Goal: Transaction & Acquisition: Purchase product/service

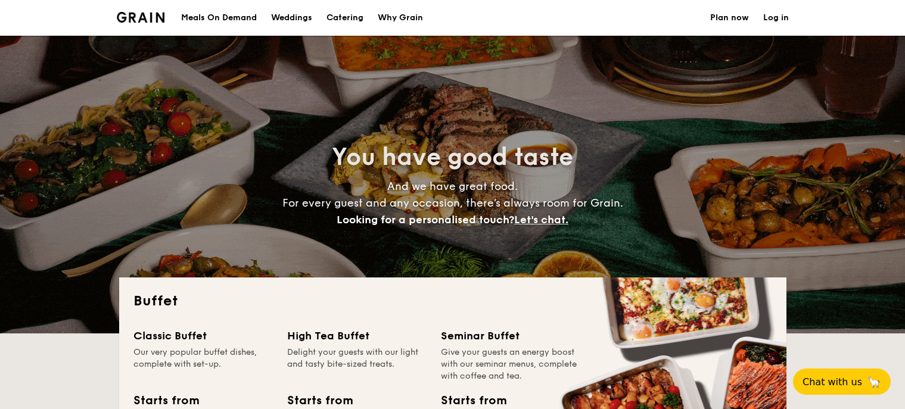
select select
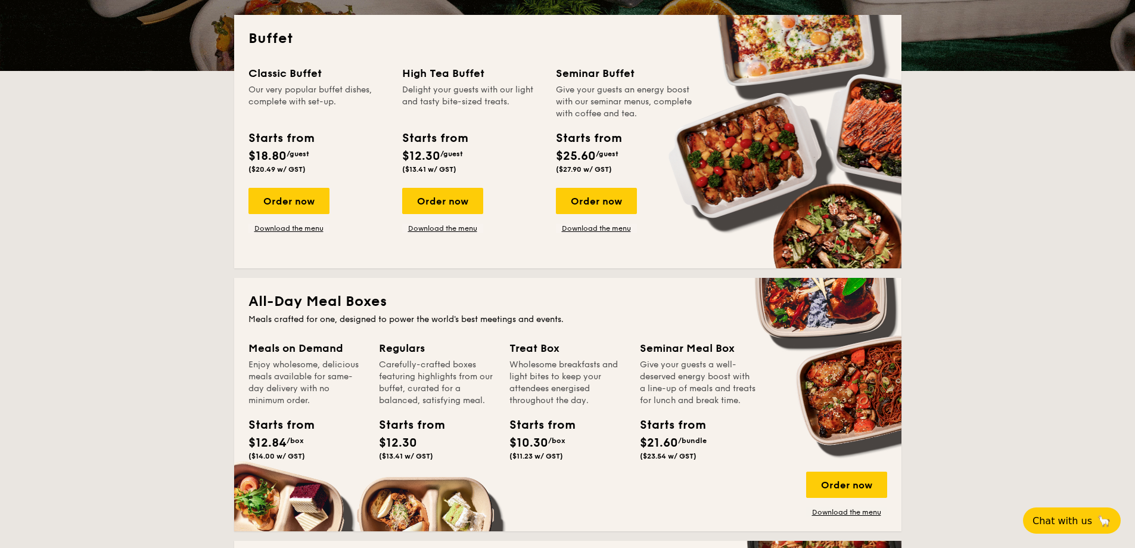
scroll to position [417, 0]
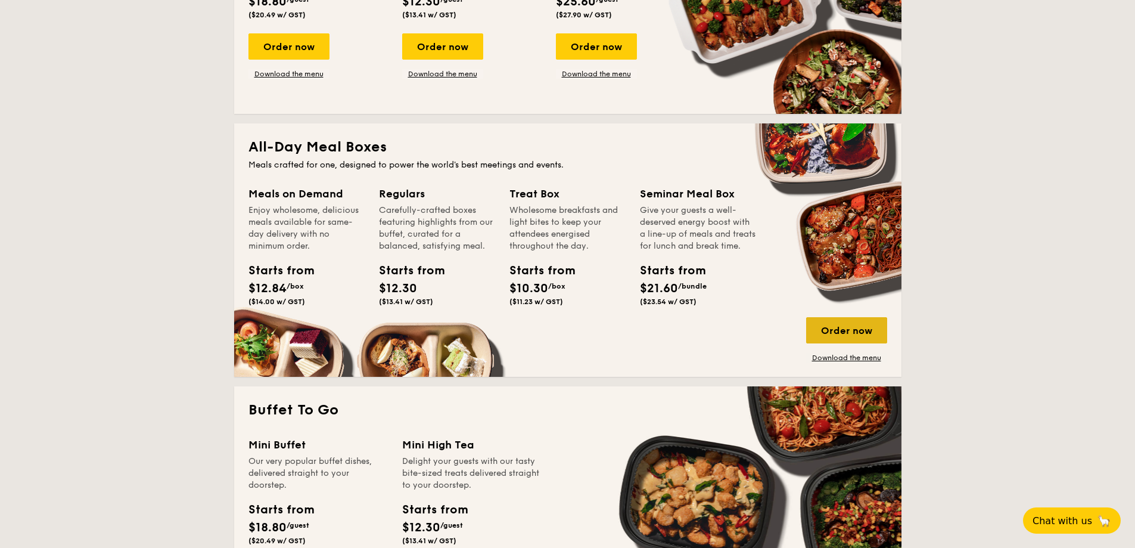
click at [824, 326] on div "Order now" at bounding box center [846, 330] width 81 height 26
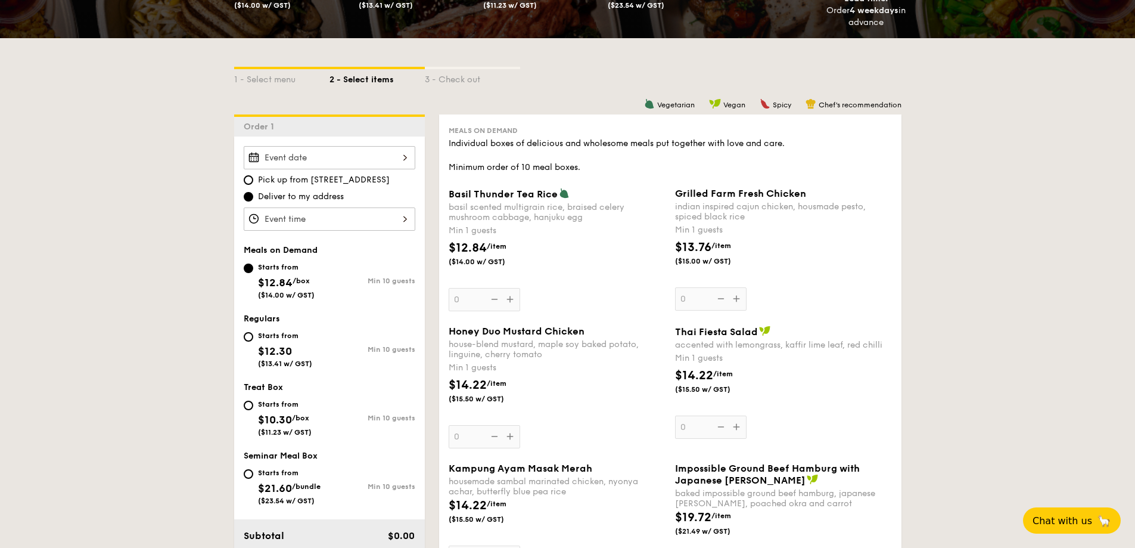
scroll to position [298, 0]
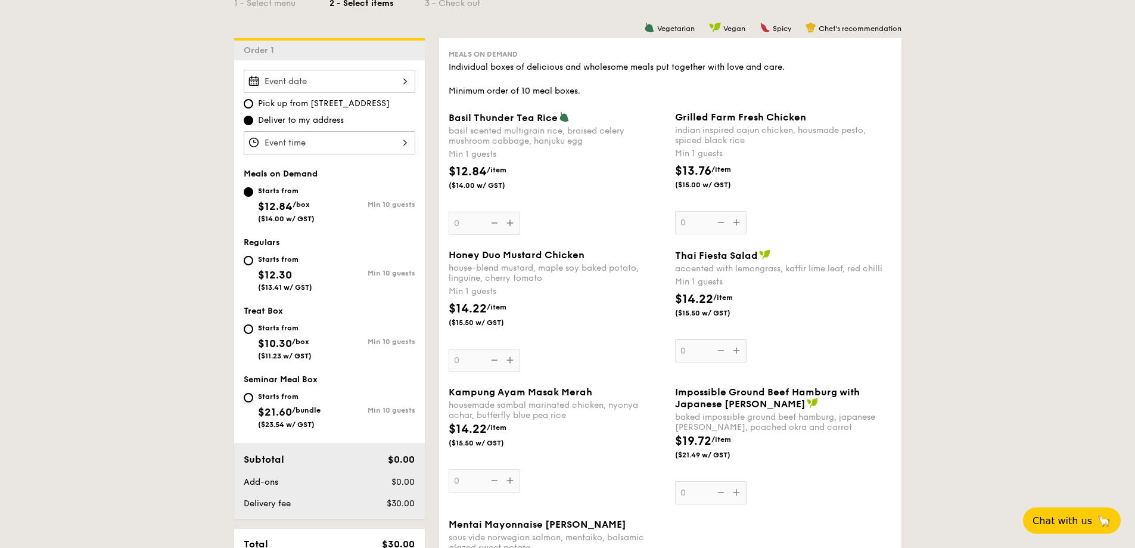
click at [266, 260] on div "Starts from" at bounding box center [285, 259] width 54 height 10
click at [253, 260] on input "Starts from $12.30 ($13.41 w/ GST) Min 10 guests" at bounding box center [249, 261] width 10 height 10
radio input "true"
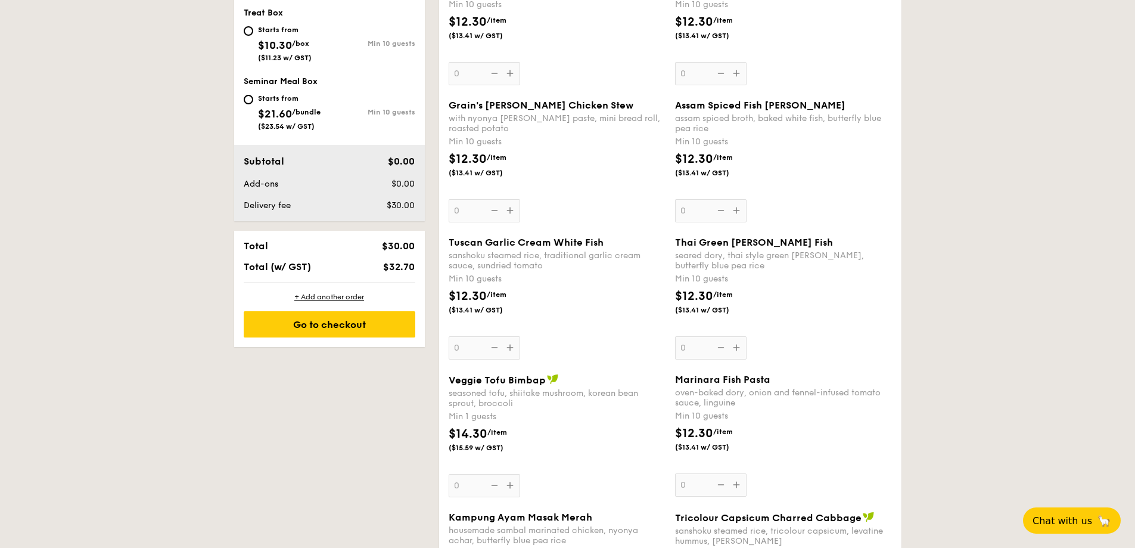
scroll to position [656, 0]
